Goal: Transaction & Acquisition: Purchase product/service

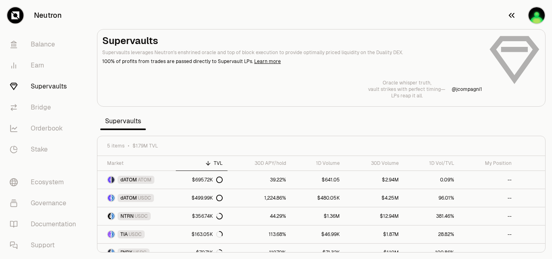
click at [535, 15] on img "button" at bounding box center [537, 15] width 16 height 16
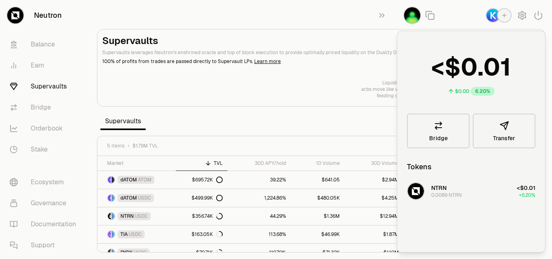
click at [264, 12] on section "Supervaults Supervaults leverages Neutron's enshrined oracle and top of block e…" at bounding box center [322, 129] width 462 height 259
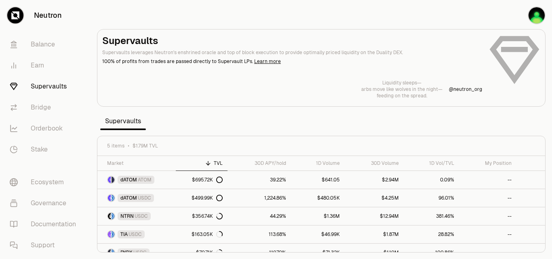
click at [54, 87] on link "Supervaults" at bounding box center [45, 86] width 84 height 21
click at [40, 43] on link "Balance" at bounding box center [45, 44] width 84 height 21
click at [42, 42] on link "Balance" at bounding box center [45, 44] width 84 height 21
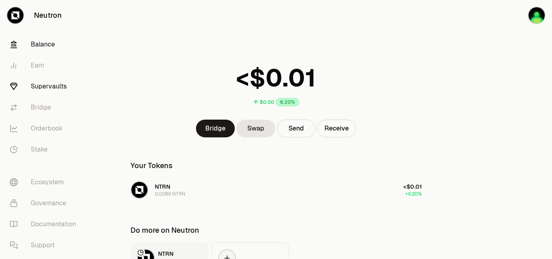
click at [37, 87] on link "Supervaults" at bounding box center [45, 86] width 84 height 21
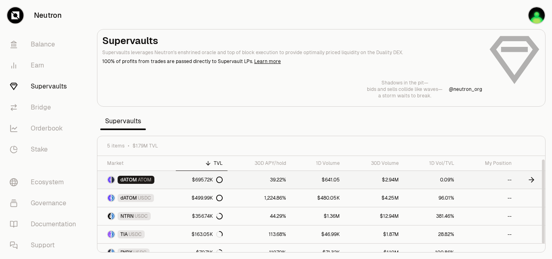
scroll to position [9, 0]
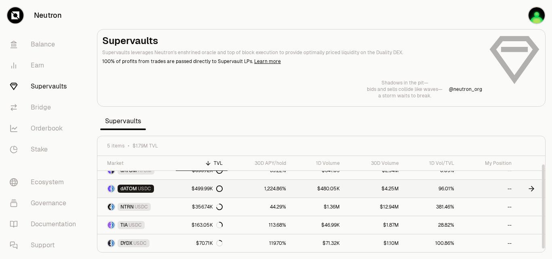
click at [258, 190] on link "1,224.86%" at bounding box center [259, 189] width 63 height 18
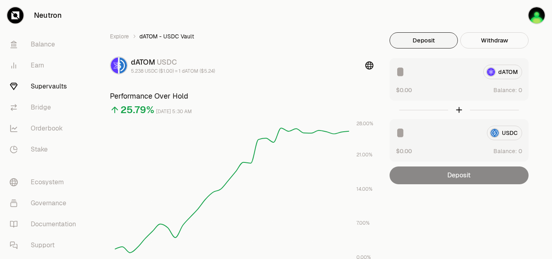
click at [457, 110] on div at bounding box center [459, 110] width 139 height 19
click at [496, 72] on div "dATOM" at bounding box center [459, 72] width 126 height 15
click at [504, 69] on div "dATOM" at bounding box center [459, 72] width 126 height 15
click at [499, 71] on div "dATOM" at bounding box center [459, 72] width 126 height 15
click at [504, 132] on div "USDC" at bounding box center [459, 133] width 126 height 15
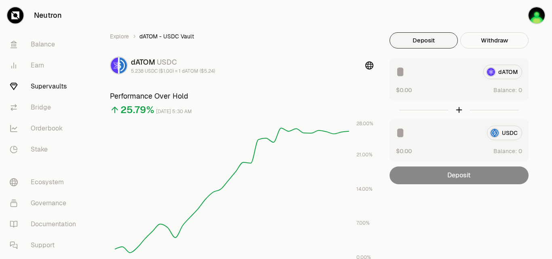
click at [55, 84] on link "Supervaults" at bounding box center [45, 86] width 84 height 21
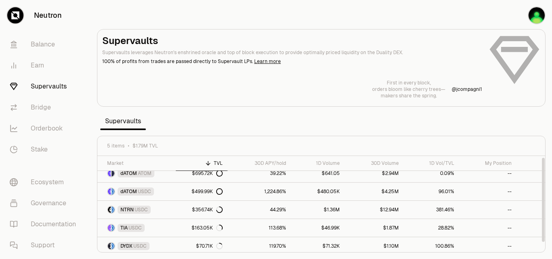
scroll to position [9, 0]
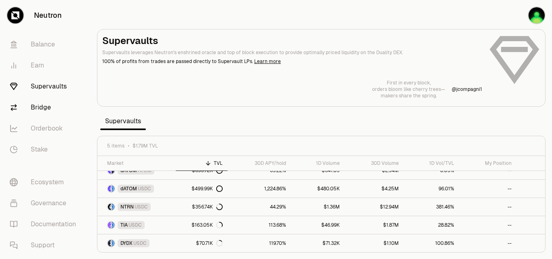
click at [47, 107] on link "Bridge" at bounding box center [45, 107] width 84 height 21
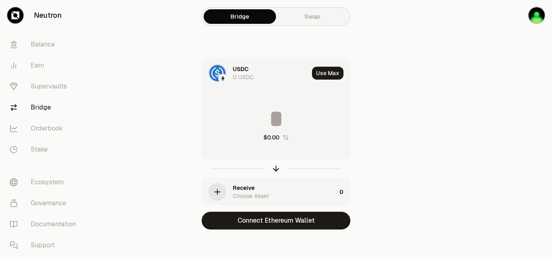
click at [315, 16] on link "Swap" at bounding box center [312, 16] width 72 height 15
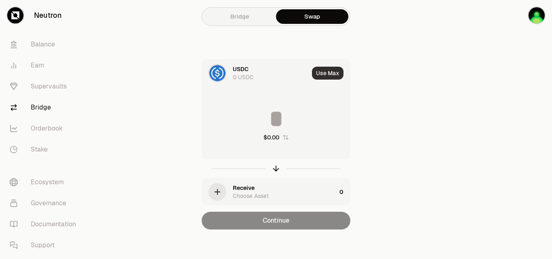
click at [333, 73] on button "Use Max" at bounding box center [328, 73] width 32 height 13
type input "*"
click at [243, 19] on link "Bridge" at bounding box center [240, 16] width 72 height 15
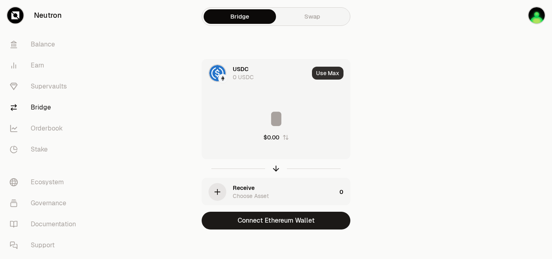
click at [327, 75] on button "Use Max" at bounding box center [328, 73] width 32 height 13
type input "*"
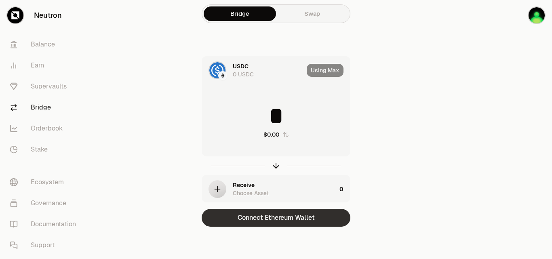
click at [295, 218] on button "Connect Ethereum Wallet" at bounding box center [276, 218] width 149 height 18
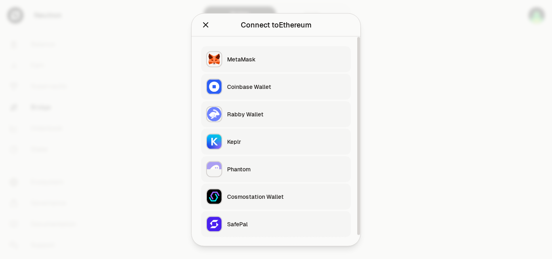
click at [253, 116] on div "Rabby Wallet" at bounding box center [286, 114] width 119 height 8
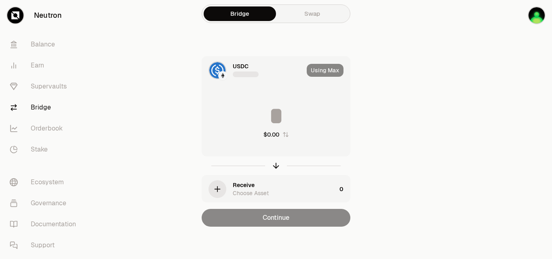
type input "********"
click at [328, 70] on div "Using Max" at bounding box center [328, 70] width 43 height 27
click at [308, 9] on link "Swap" at bounding box center [312, 13] width 72 height 15
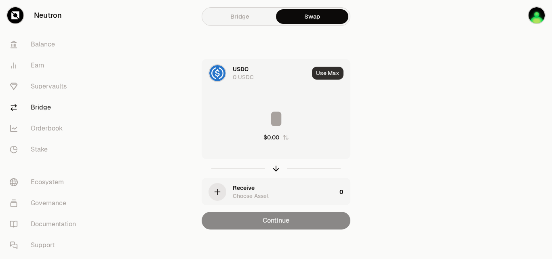
click at [330, 72] on button "Use Max" at bounding box center [328, 73] width 32 height 13
type input "*"
click at [244, 12] on link "Bridge" at bounding box center [240, 16] width 72 height 15
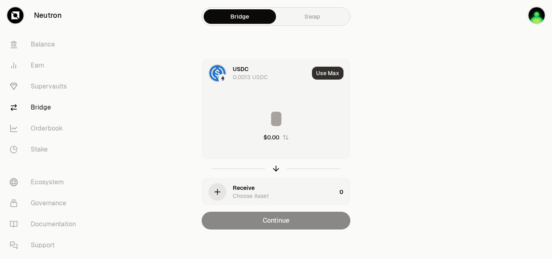
click at [340, 74] on button "Use Max" at bounding box center [328, 73] width 32 height 13
type input "********"
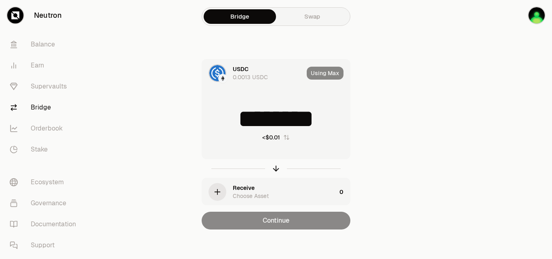
click at [334, 75] on div "Using Max" at bounding box center [328, 72] width 43 height 27
click at [305, 15] on link "Swap" at bounding box center [312, 16] width 72 height 15
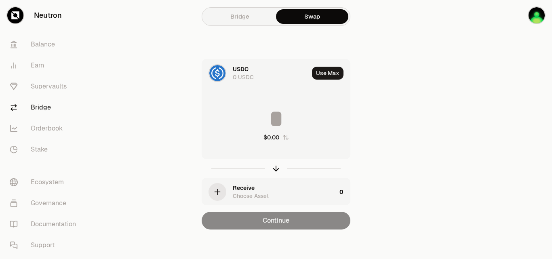
click at [246, 13] on link "Bridge" at bounding box center [240, 16] width 72 height 15
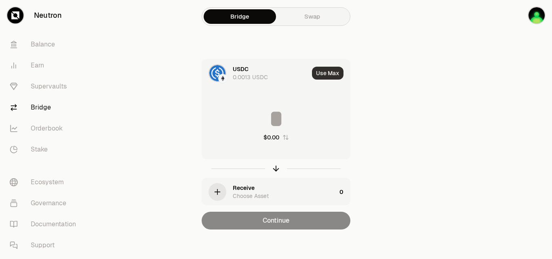
click at [335, 74] on button "Use Max" at bounding box center [328, 73] width 32 height 13
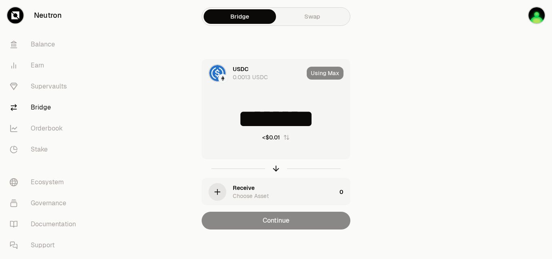
type input "********"
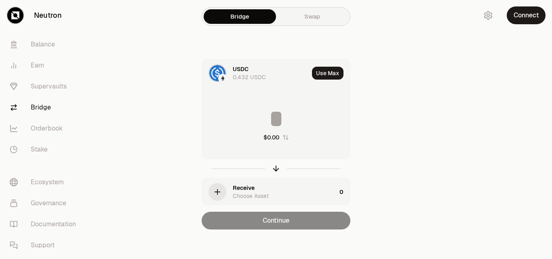
click at [323, 74] on button "Use Max" at bounding box center [328, 73] width 32 height 13
type input "********"
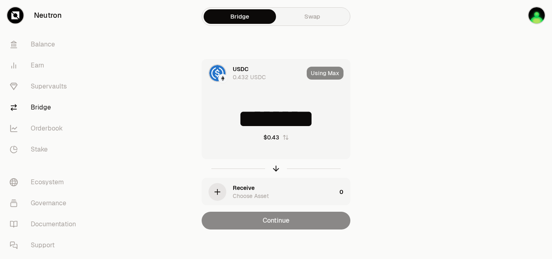
click at [293, 219] on div "Continue" at bounding box center [276, 221] width 149 height 18
click at [222, 191] on icon "button" at bounding box center [217, 192] width 9 height 9
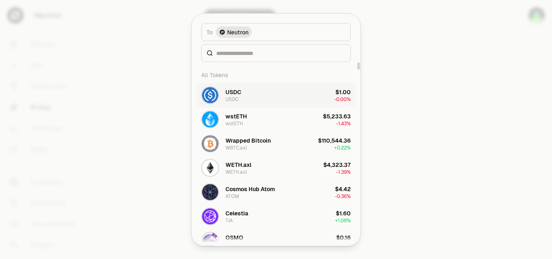
click at [253, 94] on button "USDC USDC $1.00 -0.00%" at bounding box center [275, 95] width 159 height 24
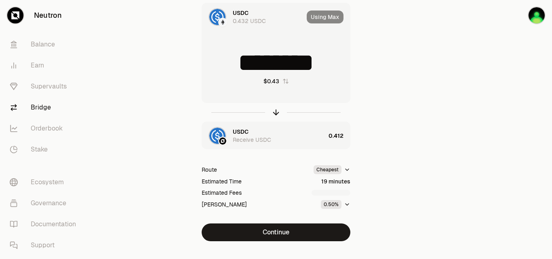
scroll to position [71, 0]
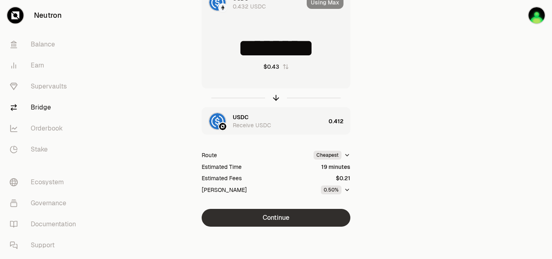
click at [275, 218] on button "Continue" at bounding box center [276, 218] width 149 height 18
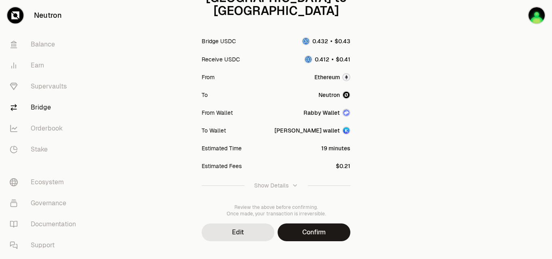
scroll to position [120, 0]
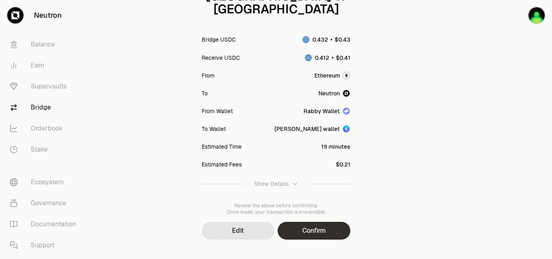
click at [313, 222] on button "Confirm" at bounding box center [314, 231] width 73 height 18
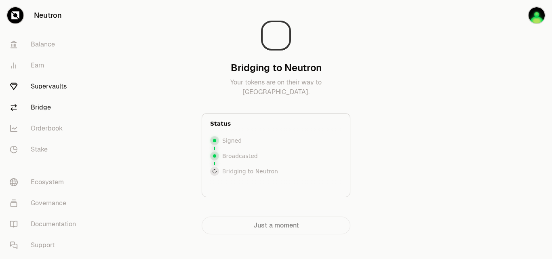
click at [43, 89] on link "Supervaults" at bounding box center [45, 86] width 84 height 21
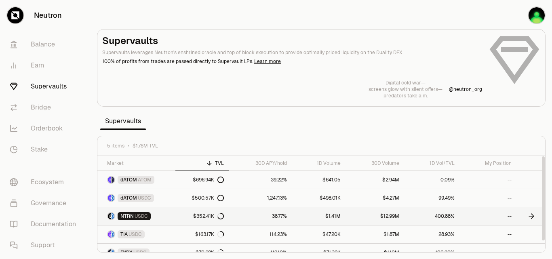
click at [281, 216] on link "38.77%" at bounding box center [260, 216] width 63 height 18
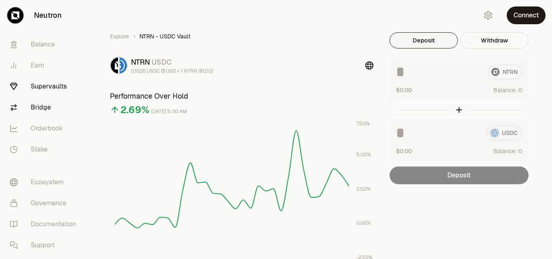
click at [46, 109] on link "Bridge" at bounding box center [45, 107] width 84 height 21
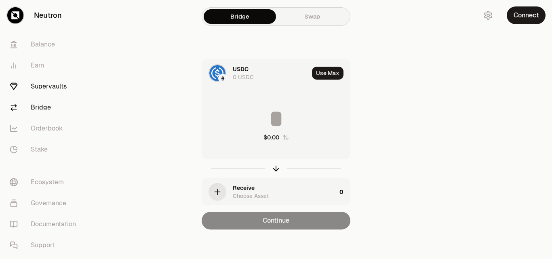
click at [42, 84] on link "Supervaults" at bounding box center [45, 86] width 84 height 21
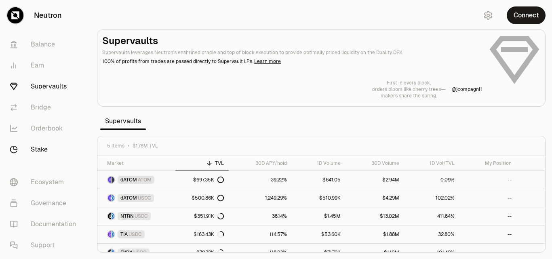
click at [46, 154] on link "Stake" at bounding box center [45, 149] width 84 height 21
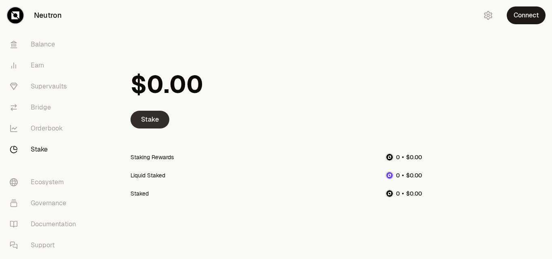
click at [146, 119] on link "Stake" at bounding box center [150, 120] width 39 height 18
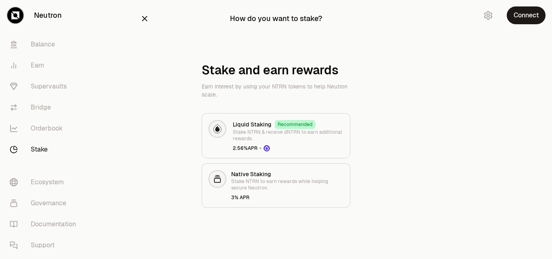
click at [142, 18] on icon "button" at bounding box center [144, 18] width 9 height 9
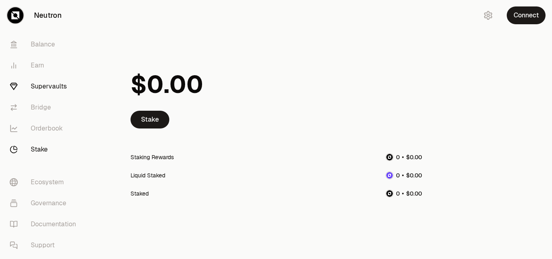
click at [54, 86] on link "Supervaults" at bounding box center [45, 86] width 84 height 21
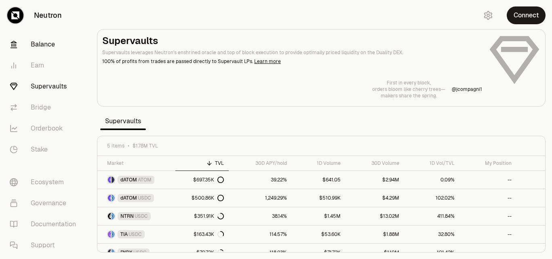
click at [46, 43] on link "Balance" at bounding box center [45, 44] width 84 height 21
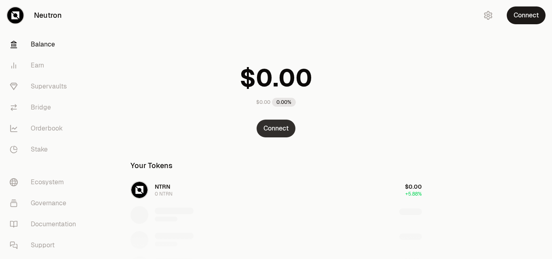
click at [274, 129] on button "Connect" at bounding box center [276, 129] width 39 height 18
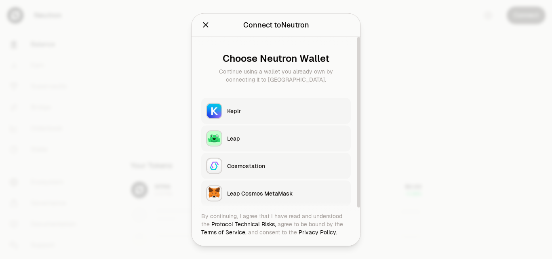
click at [261, 108] on div "Keplr" at bounding box center [286, 111] width 119 height 8
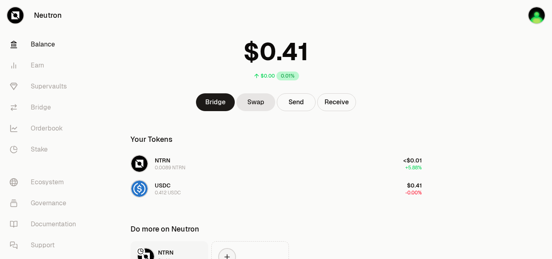
scroll to position [40, 0]
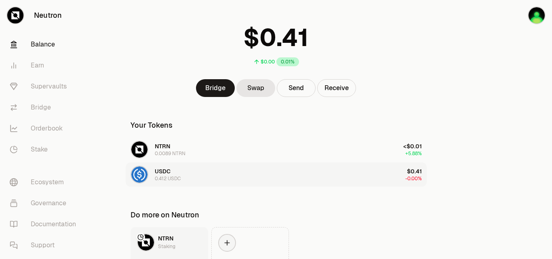
click at [227, 174] on button "USDC 0.412 USDC $0.41 -0.00%" at bounding box center [276, 175] width 301 height 24
click at [139, 176] on img "button" at bounding box center [139, 175] width 16 height 16
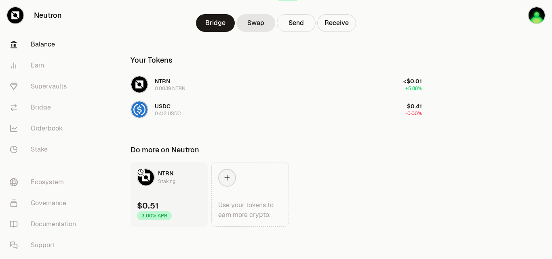
scroll to position [41, 0]
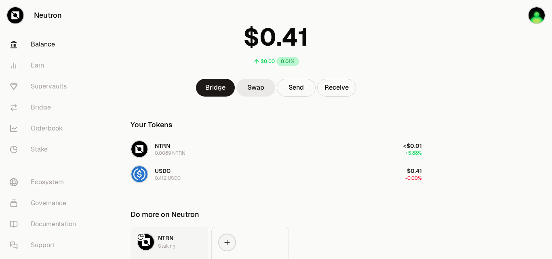
click at [248, 86] on link "Swap" at bounding box center [256, 88] width 39 height 18
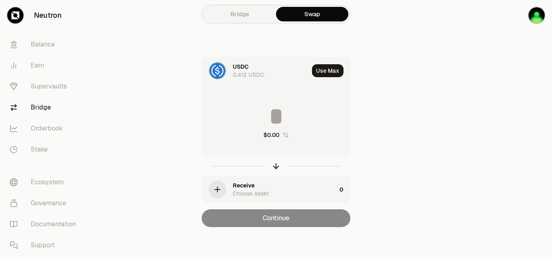
scroll to position [3, 0]
click at [233, 191] on div "Choose Asset" at bounding box center [251, 193] width 36 height 8
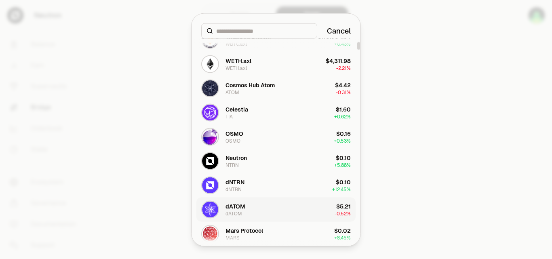
scroll to position [81, 0]
click at [257, 159] on button "Neutron NTRN $0.10 + 5.88%" at bounding box center [275, 160] width 159 height 24
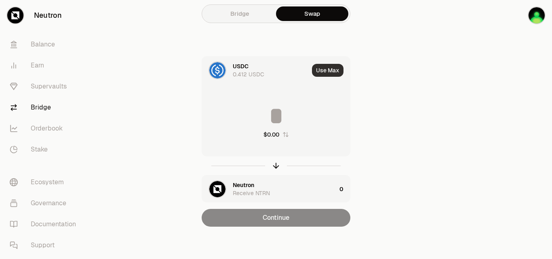
click at [330, 66] on button "Use Max" at bounding box center [328, 70] width 32 height 13
type input "********"
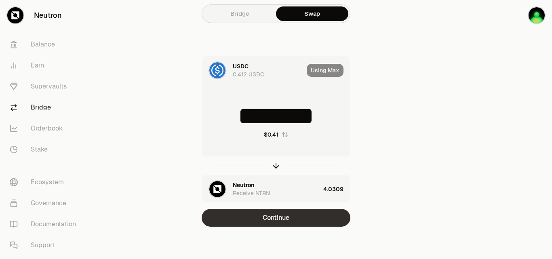
click at [279, 215] on button "Continue" at bounding box center [276, 218] width 149 height 18
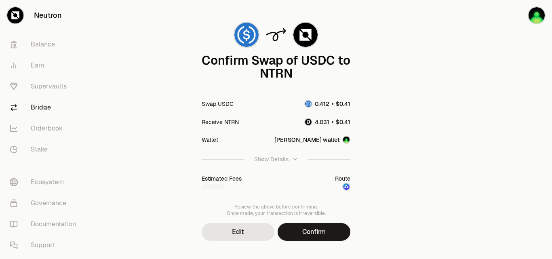
scroll to position [43, 0]
click at [321, 234] on button "Confirm" at bounding box center [314, 232] width 73 height 18
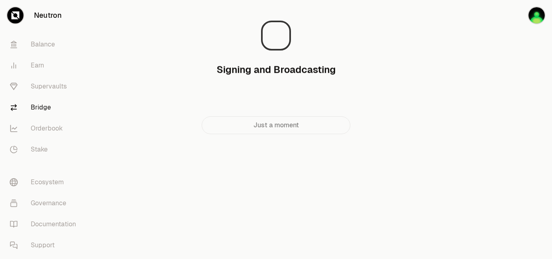
scroll to position [0, 0]
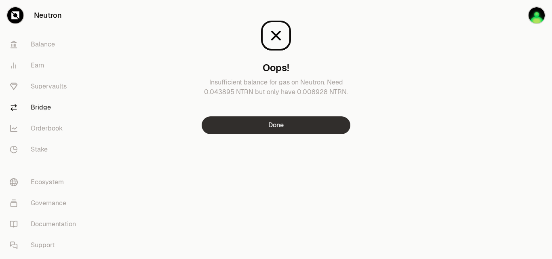
click at [293, 123] on button "Done" at bounding box center [276, 125] width 149 height 18
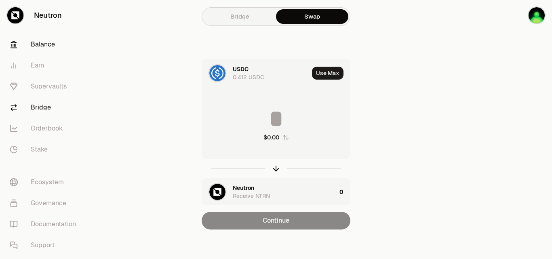
click at [62, 46] on link "Balance" at bounding box center [45, 44] width 84 height 21
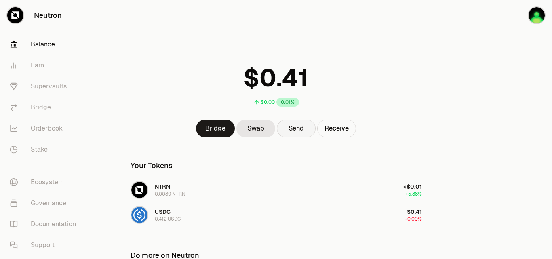
click at [308, 131] on button "Send" at bounding box center [296, 129] width 39 height 18
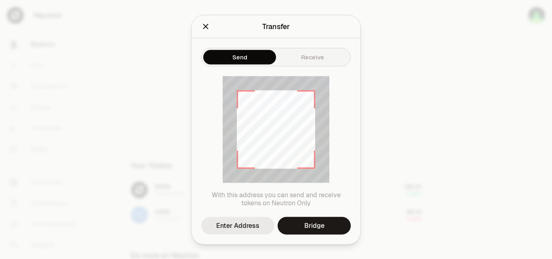
click at [236, 224] on div "Enter Address" at bounding box center [237, 226] width 43 height 10
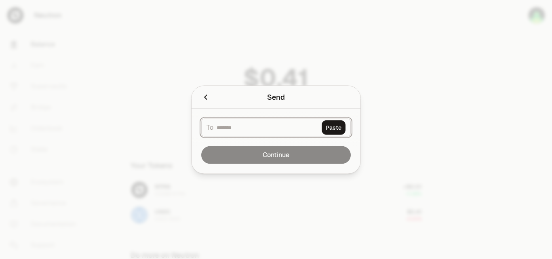
paste input "**********"
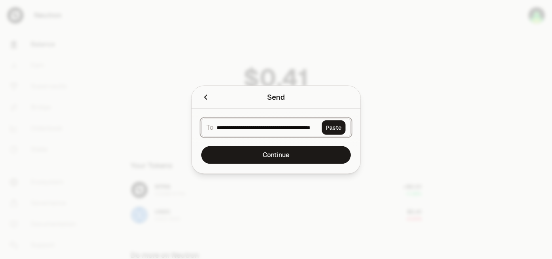
scroll to position [0, 44]
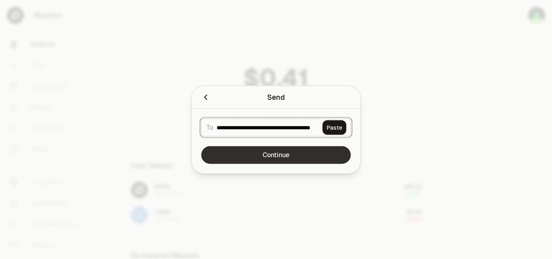
type input "**********"
click at [280, 149] on button "Continue" at bounding box center [276, 155] width 150 height 18
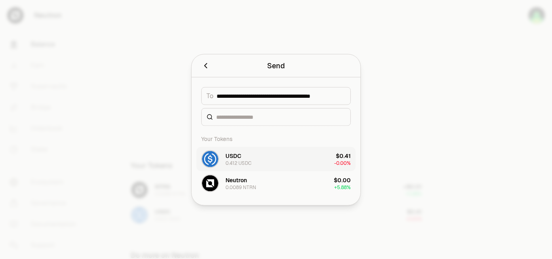
click at [303, 164] on button "USDC 0.412 USDC $0.41 -0.00%" at bounding box center [275, 159] width 159 height 24
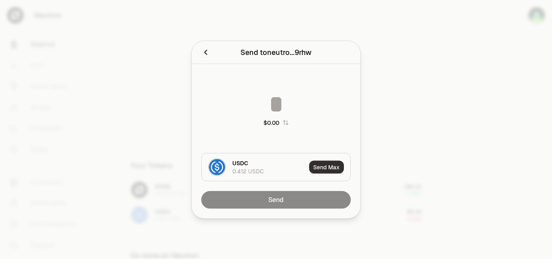
click at [331, 166] on button "Send Max" at bounding box center [326, 167] width 35 height 13
type input "********"
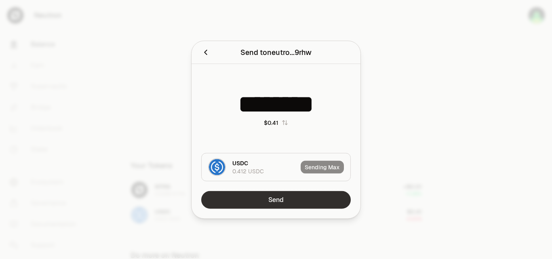
click at [284, 196] on button "Send" at bounding box center [276, 200] width 150 height 18
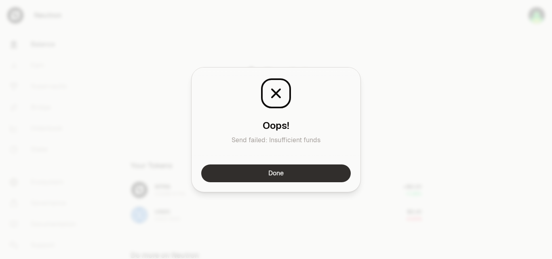
click at [279, 181] on button "Done" at bounding box center [276, 174] width 150 height 18
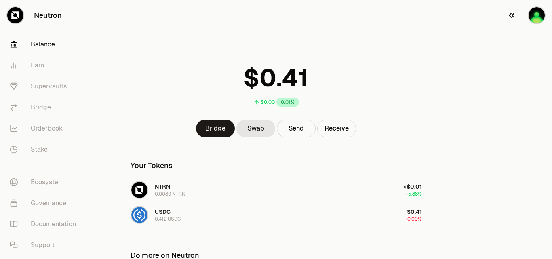
click at [537, 16] on img "button" at bounding box center [537, 15] width 16 height 16
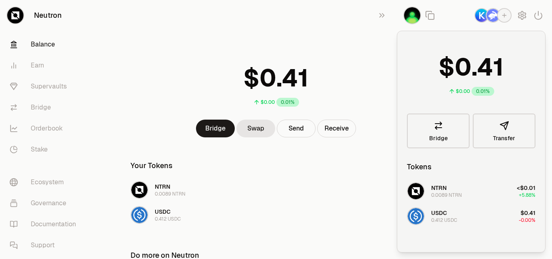
click at [494, 14] on img "button" at bounding box center [493, 15] width 13 height 13
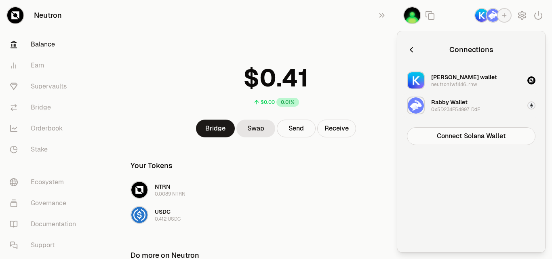
click at [473, 106] on div "Rabby Wallet 0x5D234E54997...DdF" at bounding box center [455, 105] width 49 height 15
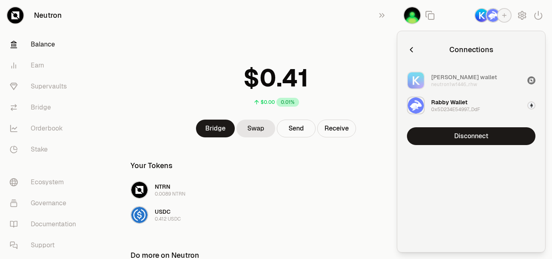
click at [459, 104] on div "Rabby Wallet" at bounding box center [449, 102] width 36 height 8
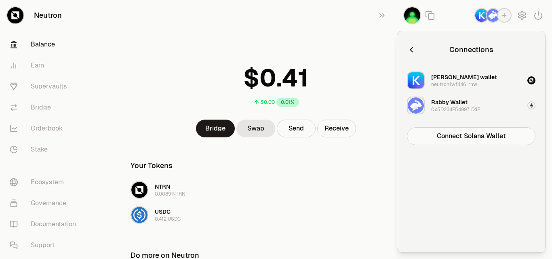
click at [374, 144] on div "$0.00 0.01% Bridge Swap Send Receive Your Tokens NTRN 0.0089 NTRN <$0.01 +5.88%…" at bounding box center [276, 166] width 311 height 332
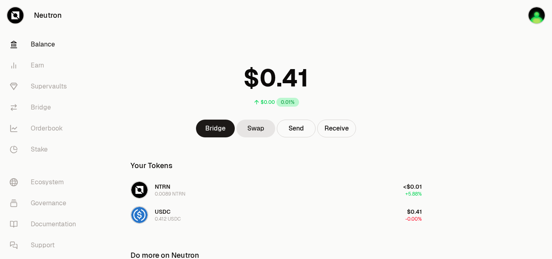
click at [197, 75] on div "$0.00 0.01%" at bounding box center [276, 83] width 311 height 63
click at [260, 134] on link "Swap" at bounding box center [256, 129] width 39 height 18
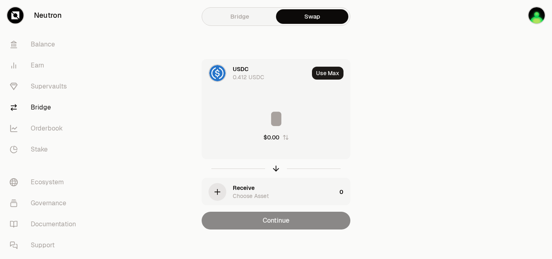
click at [256, 72] on div "USDC 0.412 USDC" at bounding box center [271, 73] width 76 height 16
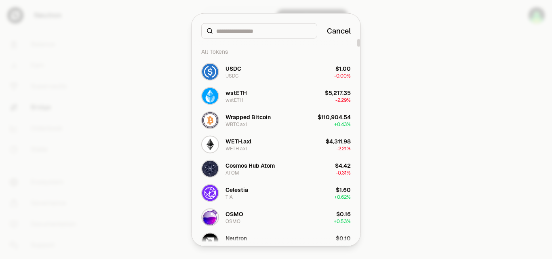
click at [253, 32] on input at bounding box center [264, 31] width 96 height 8
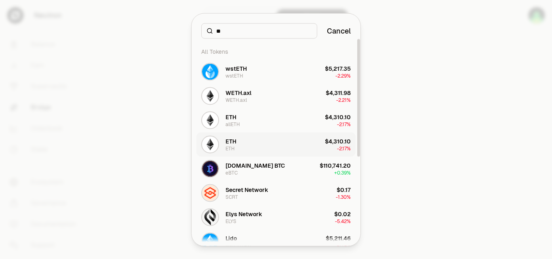
type input "**"
click at [253, 144] on button "ETH ETH $4,310.10 -2.17%" at bounding box center [275, 144] width 159 height 24
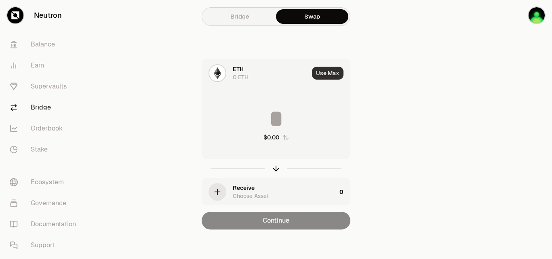
click at [324, 74] on button "Use Max" at bounding box center [328, 73] width 32 height 13
type input "*"
click at [239, 9] on link "Bridge" at bounding box center [240, 16] width 72 height 15
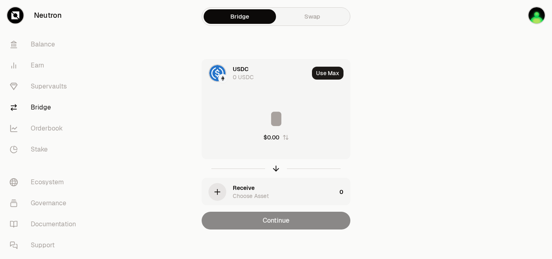
click at [243, 72] on div "USDC" at bounding box center [241, 69] width 16 height 8
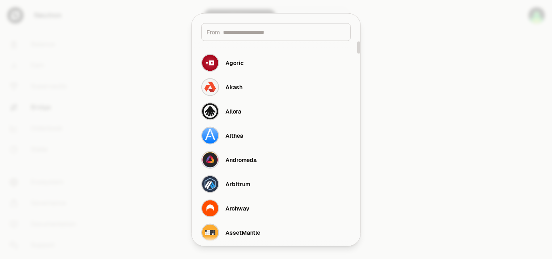
click at [253, 35] on input at bounding box center [284, 32] width 123 height 8
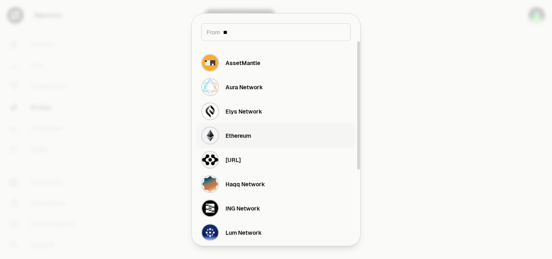
type input "**"
click at [268, 138] on button "Ethereum" at bounding box center [275, 135] width 159 height 24
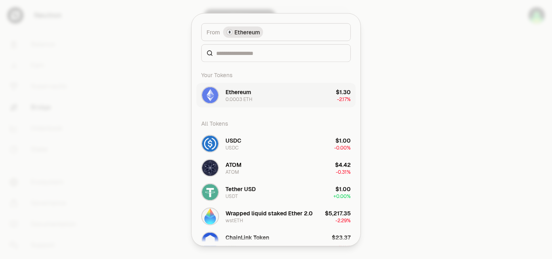
click at [292, 95] on button "Ethereum 0.0003 ETH $1.30 -2.17%" at bounding box center [275, 95] width 159 height 24
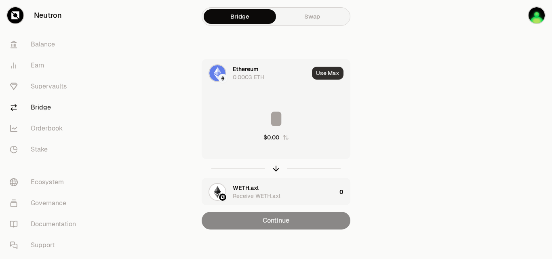
click at [333, 76] on button "Use Max" at bounding box center [328, 73] width 32 height 13
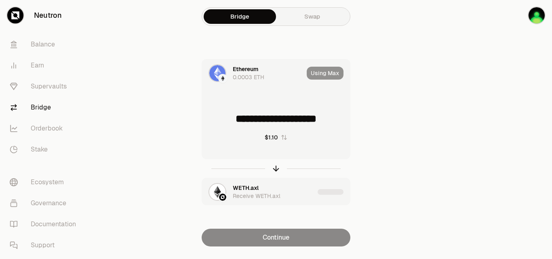
type input "**********"
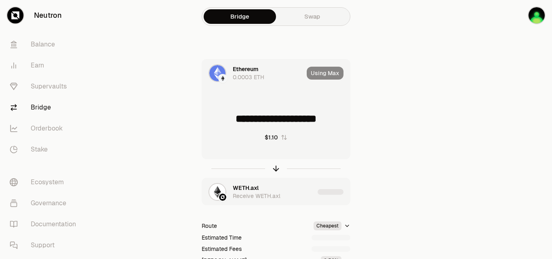
click at [273, 194] on div "Receive WETH.axl" at bounding box center [257, 196] width 48 height 8
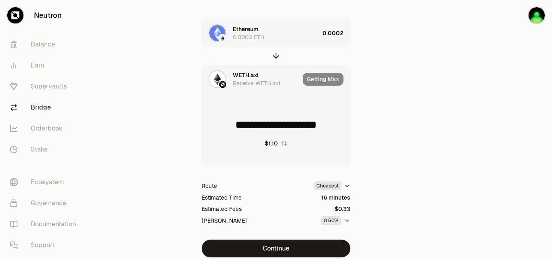
scroll to position [40, 0]
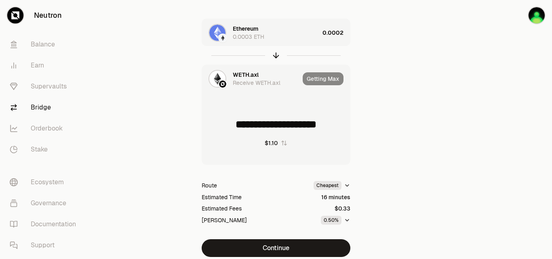
click at [243, 78] on div "WETH.axl" at bounding box center [246, 75] width 26 height 8
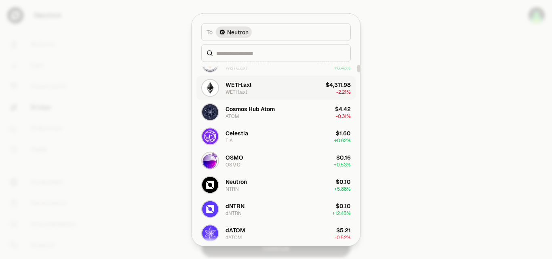
scroll to position [81, 0]
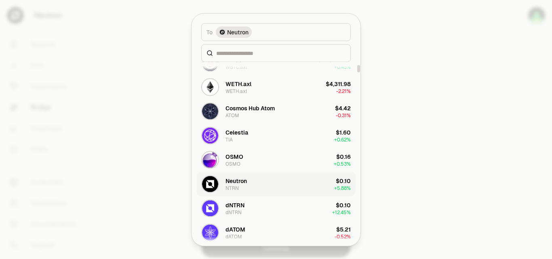
click at [259, 184] on button "Neutron NTRN $0.10 + 5.88%" at bounding box center [275, 184] width 159 height 24
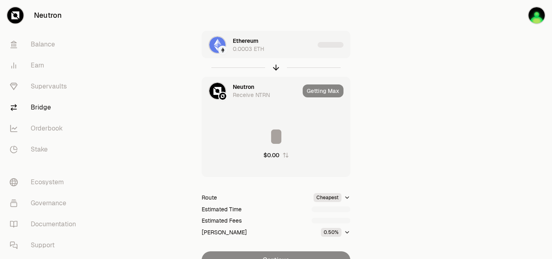
type input "*********"
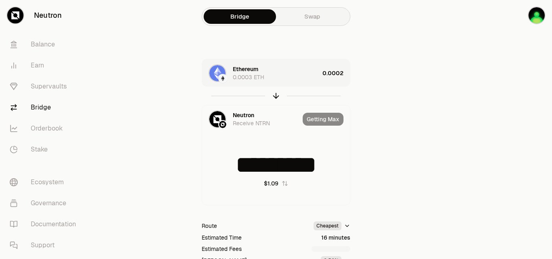
click at [321, 76] on div "Ethereum 0.0003 ETH 0.0002" at bounding box center [276, 72] width 148 height 27
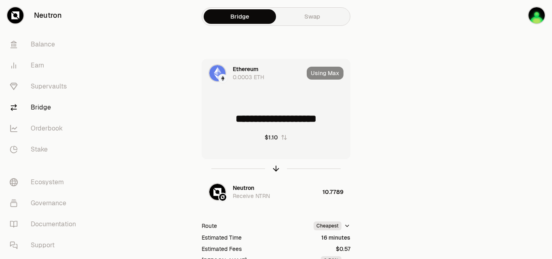
click at [325, 74] on div "Using Max" at bounding box center [328, 72] width 43 height 27
click at [277, 135] on div "$1.10" at bounding box center [271, 137] width 13 height 8
click at [288, 119] on input "*****" at bounding box center [276, 119] width 148 height 24
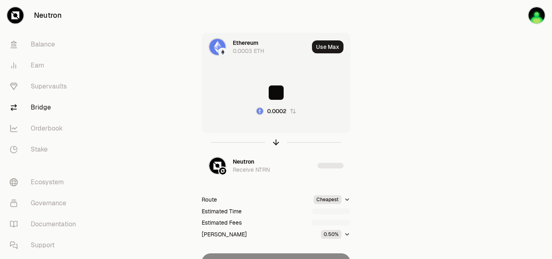
scroll to position [40, 0]
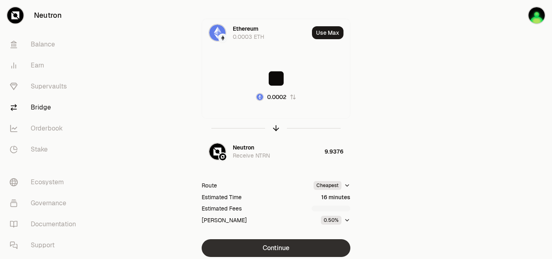
type input "**"
click at [282, 249] on button "Continue" at bounding box center [276, 248] width 149 height 18
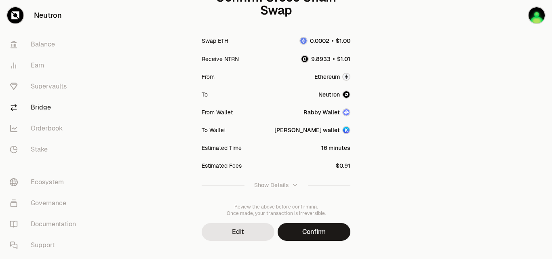
scroll to position [120, 0]
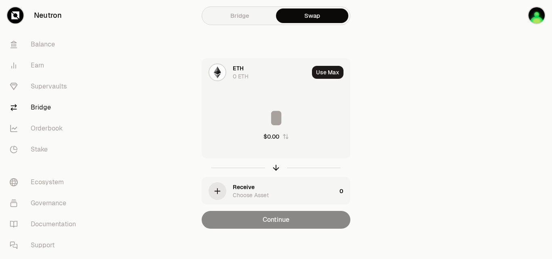
scroll to position [3, 0]
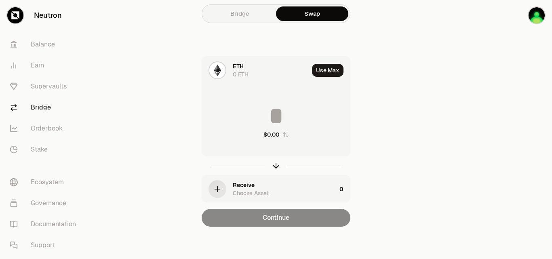
click at [397, 118] on div "ETH 0 ETH Use Max $0.00 Receive Choose Asset 0 Continue" at bounding box center [276, 141] width 272 height 171
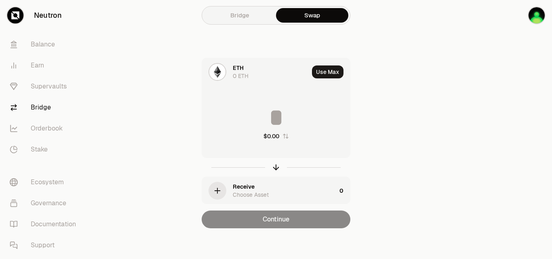
scroll to position [0, 0]
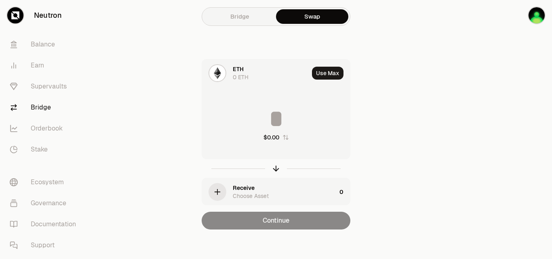
click at [321, 64] on div "Use Max" at bounding box center [331, 72] width 38 height 27
click at [327, 71] on button "Use Max" at bounding box center [328, 73] width 32 height 13
type input "*"
click at [327, 73] on div "Using Max" at bounding box center [328, 72] width 43 height 27
click at [327, 74] on div "Using Max" at bounding box center [328, 72] width 43 height 27
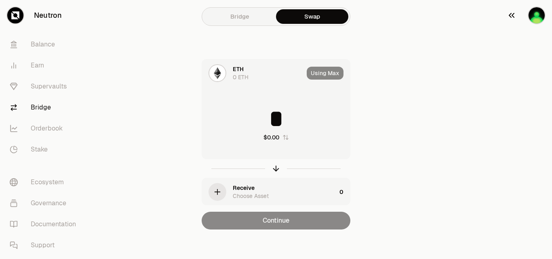
click at [538, 14] on img "button" at bounding box center [537, 15] width 16 height 16
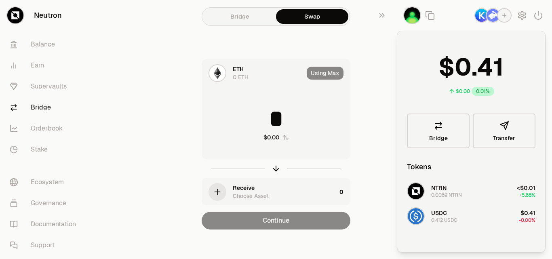
click at [490, 17] on img "button" at bounding box center [493, 15] width 13 height 13
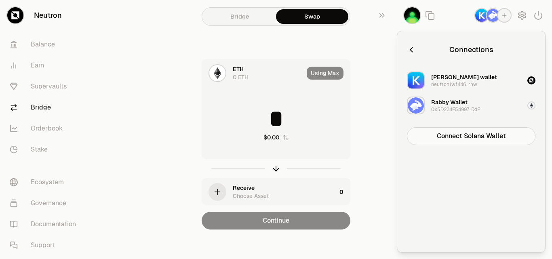
click at [468, 104] on div "Rabby Wallet 0x5D234E54997...DdF" at bounding box center [455, 105] width 49 height 15
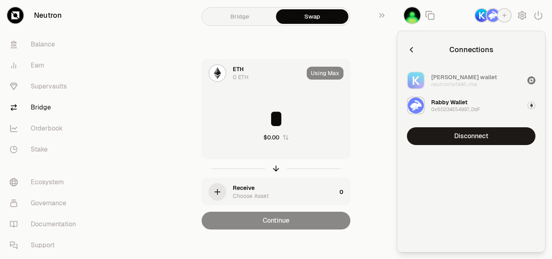
click at [461, 102] on div "Rabby Wallet" at bounding box center [449, 102] width 36 height 8
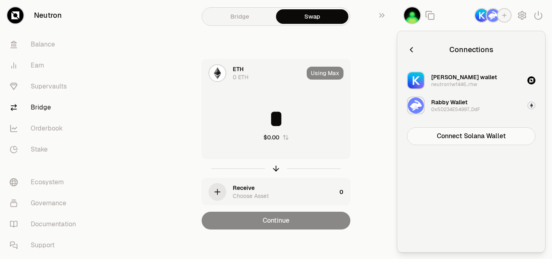
click at [346, 72] on div "Using Max" at bounding box center [328, 72] width 43 height 27
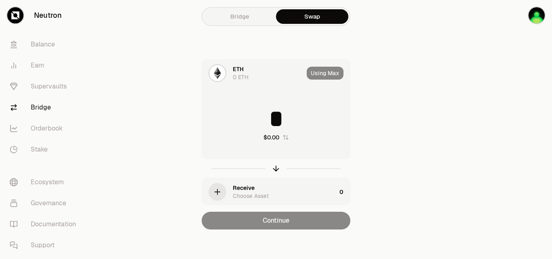
click at [332, 75] on div "Using Max" at bounding box center [328, 72] width 43 height 27
click at [332, 74] on div "Using Max" at bounding box center [328, 72] width 43 height 27
click at [247, 12] on link "Bridge" at bounding box center [240, 16] width 72 height 15
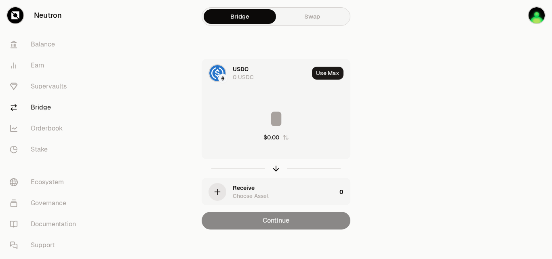
click at [230, 70] on div "USDC 0 USDC" at bounding box center [255, 72] width 107 height 27
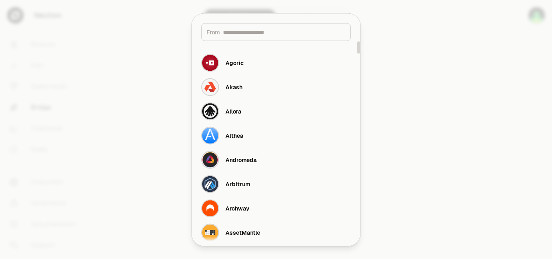
click at [429, 45] on div at bounding box center [276, 129] width 552 height 259
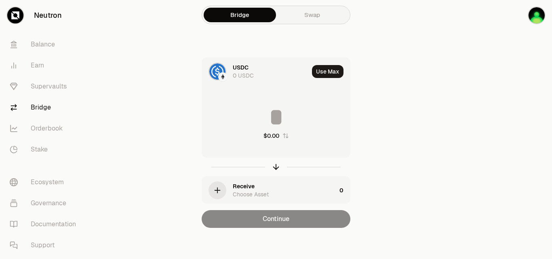
scroll to position [3, 0]
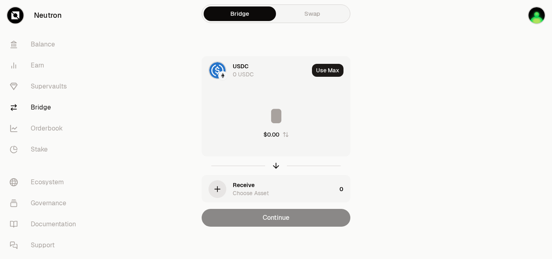
click at [190, 41] on div "Bridge Swap USDC 0 USDC Use Max $0.00 Receive Choose Asset 0 Continue" at bounding box center [276, 128] width 291 height 262
click at [328, 70] on button "Use Max" at bounding box center [328, 70] width 32 height 13
type input "*"
click at [245, 64] on div "USDC" at bounding box center [241, 66] width 16 height 8
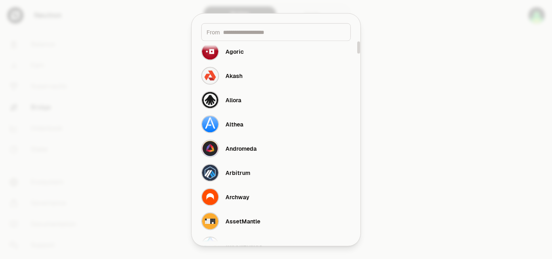
scroll to position [0, 0]
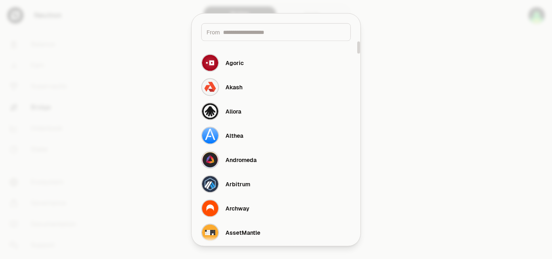
click at [137, 55] on div at bounding box center [276, 129] width 552 height 259
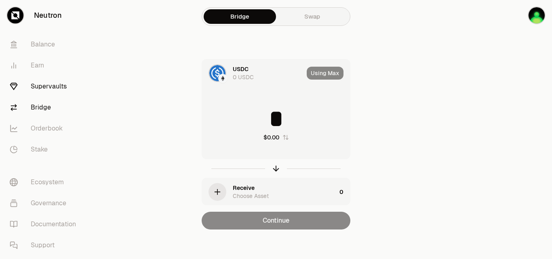
click at [57, 89] on link "Supervaults" at bounding box center [45, 86] width 84 height 21
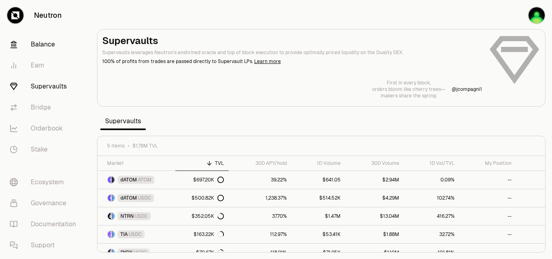
click at [50, 47] on link "Balance" at bounding box center [45, 44] width 84 height 21
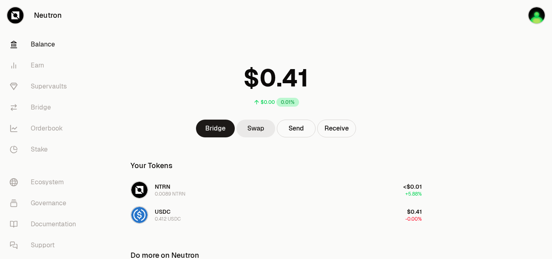
click at [260, 131] on link "Swap" at bounding box center [256, 129] width 39 height 18
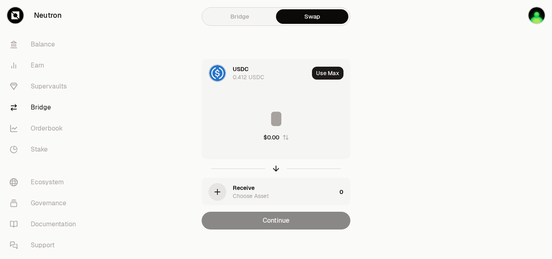
click at [247, 192] on div "Choose Asset" at bounding box center [251, 196] width 36 height 8
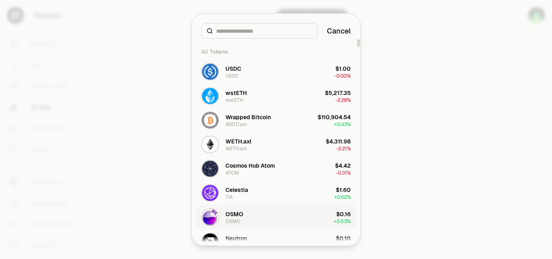
scroll to position [40, 0]
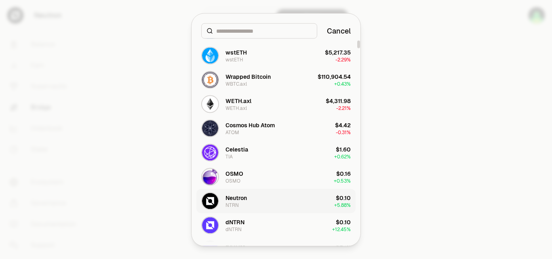
click at [245, 199] on div "Neutron" at bounding box center [236, 198] width 21 height 8
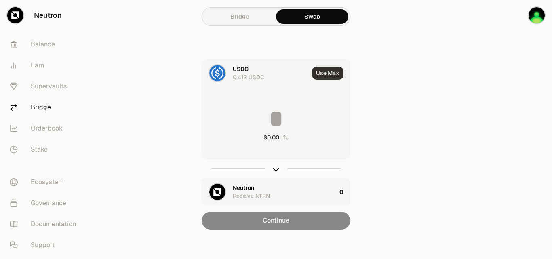
click at [330, 76] on button "Use Max" at bounding box center [328, 73] width 32 height 13
type input "********"
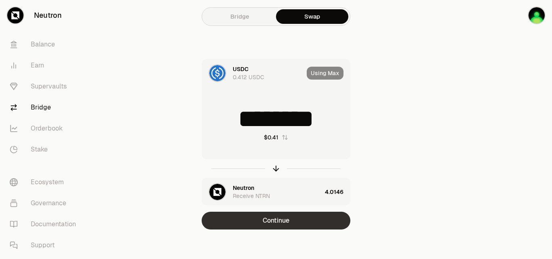
click at [290, 218] on button "Continue" at bounding box center [276, 221] width 149 height 18
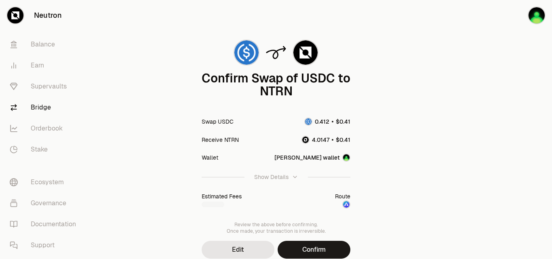
scroll to position [57, 0]
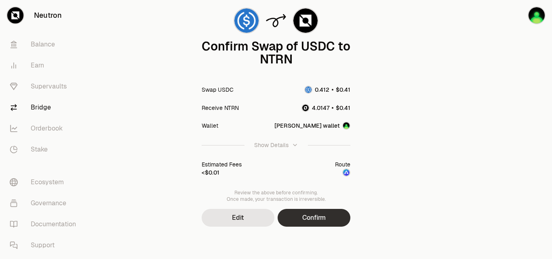
click at [315, 220] on button "Confirm" at bounding box center [314, 218] width 73 height 18
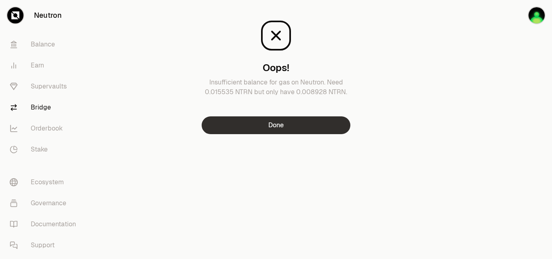
click at [289, 119] on button "Done" at bounding box center [276, 125] width 149 height 18
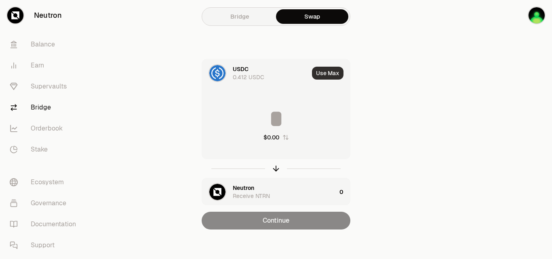
click at [329, 73] on button "Use Max" at bounding box center [328, 73] width 32 height 13
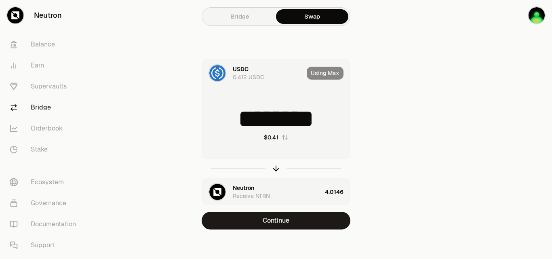
click at [297, 113] on input "********" at bounding box center [276, 119] width 148 height 24
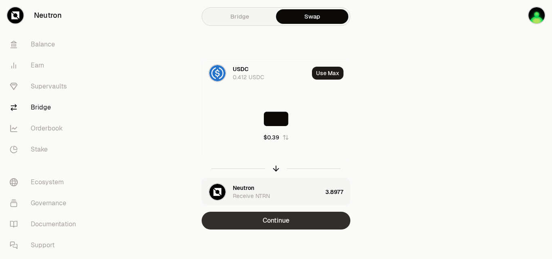
type input "***"
click at [303, 219] on button "Continue" at bounding box center [276, 221] width 149 height 18
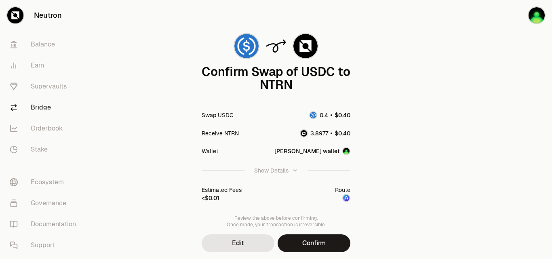
scroll to position [57, 0]
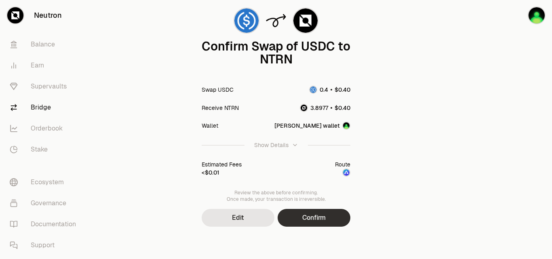
click at [315, 226] on button "Confirm" at bounding box center [314, 218] width 73 height 18
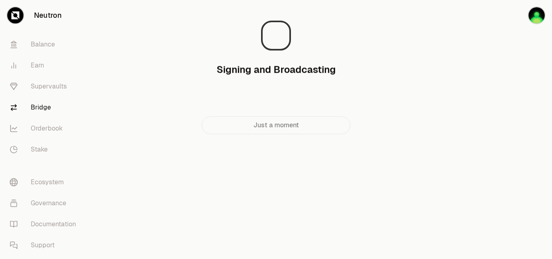
scroll to position [0, 0]
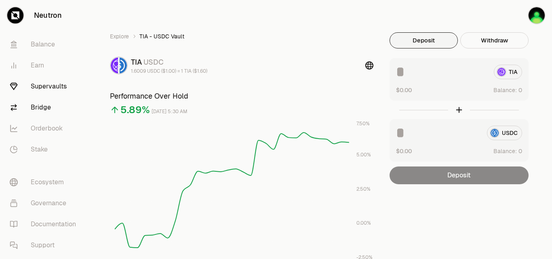
click at [47, 110] on link "Bridge" at bounding box center [45, 107] width 84 height 21
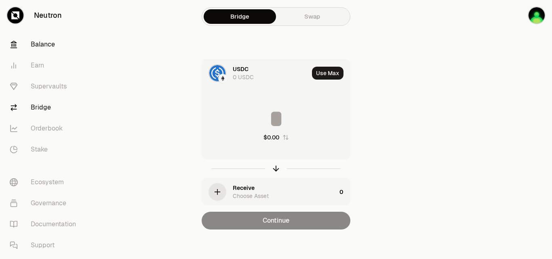
click at [41, 46] on link "Balance" at bounding box center [45, 44] width 84 height 21
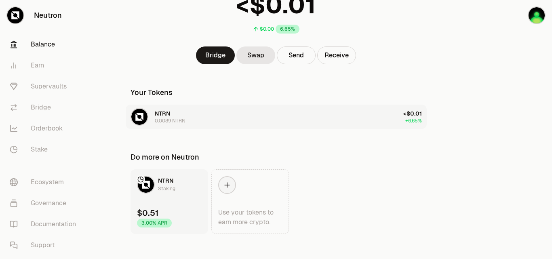
scroll to position [80, 0]
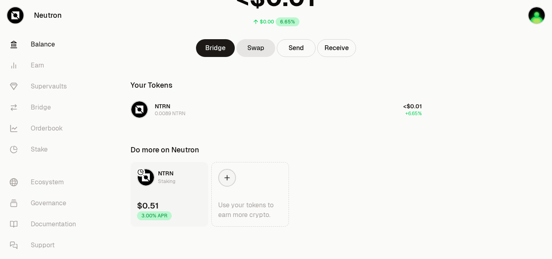
click at [190, 186] on link "NTRN Staking $0.51 3.00% APR" at bounding box center [170, 194] width 78 height 65
